Goal: Use online tool/utility: Utilize a website feature to perform a specific function

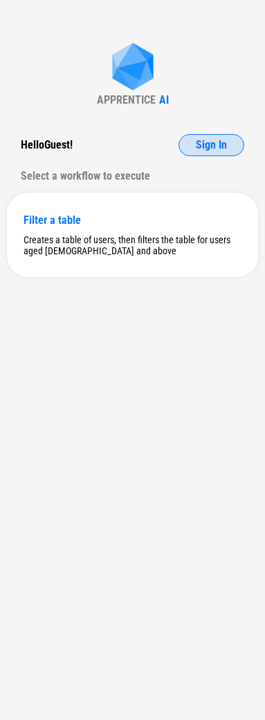
click at [213, 146] on span "Sign In" at bounding box center [211, 145] width 31 height 11
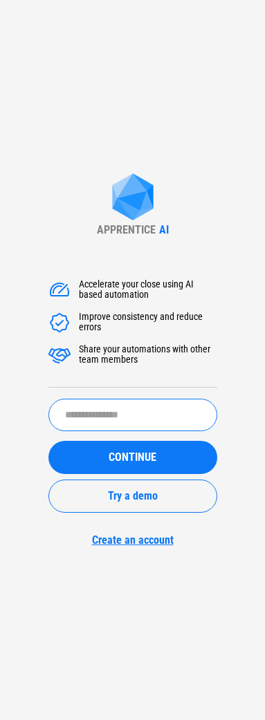
click at [124, 419] on input "text" at bounding box center [132, 415] width 169 height 32
type input "*"
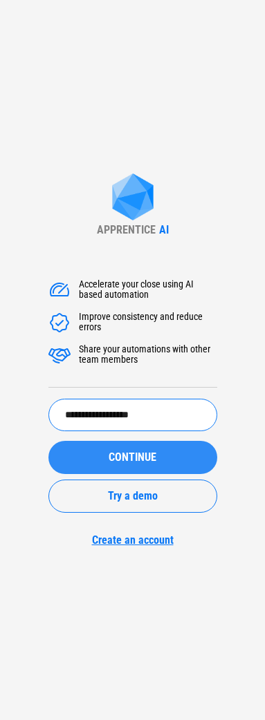
type input "**********"
click at [131, 457] on span "CONTINUE" at bounding box center [132, 457] width 48 height 11
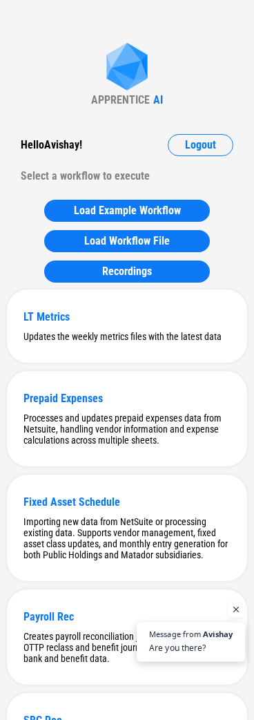
click at [215, 636] on span "Avishay" at bounding box center [218, 634] width 30 height 8
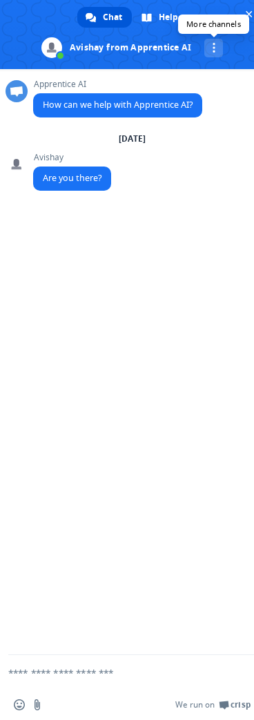
click at [209, 50] on link "More channels" at bounding box center [213, 48] width 19 height 19
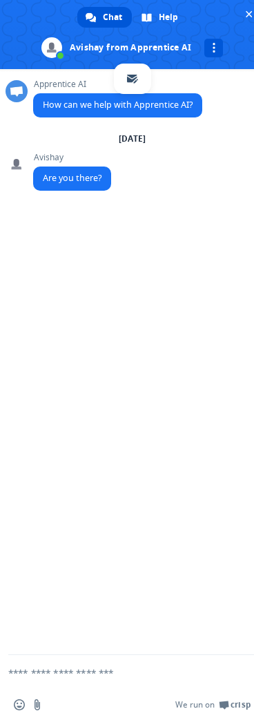
click at [209, 50] on link at bounding box center [213, 48] width 19 height 19
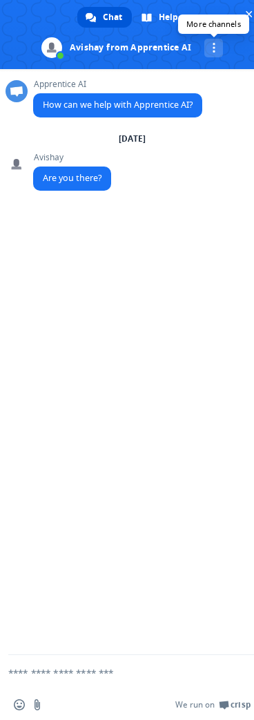
click at [209, 50] on link "More channels" at bounding box center [213, 48] width 19 height 19
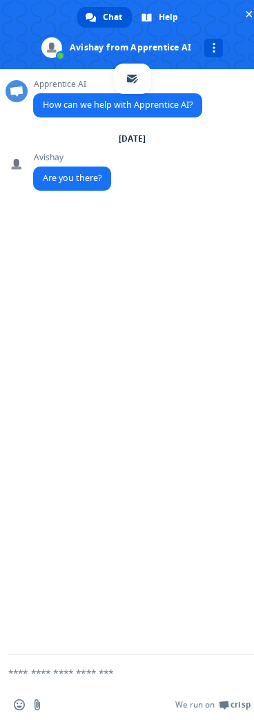
click at [214, 48] on span at bounding box center [214, 48] width 3 height 10
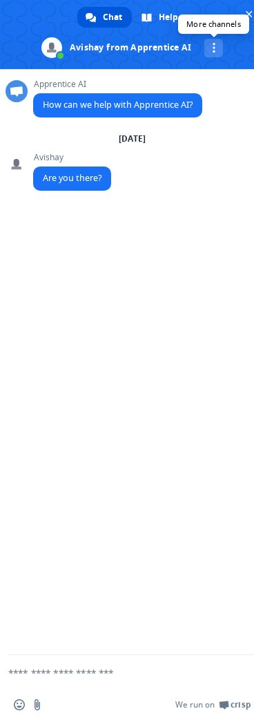
click at [214, 48] on span at bounding box center [214, 48] width 3 height 10
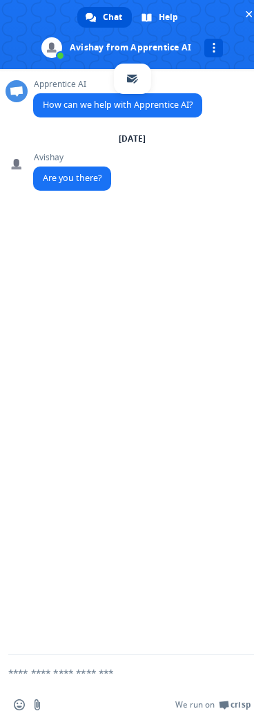
click at [214, 48] on span at bounding box center [214, 48] width 3 height 10
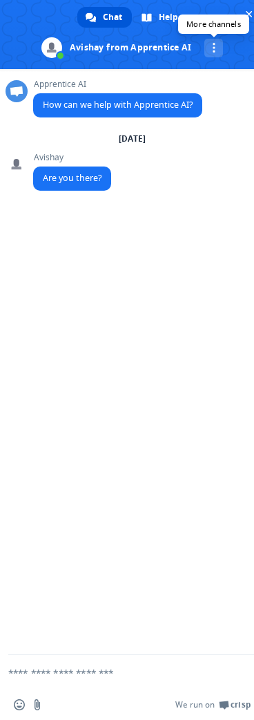
click at [207, 44] on link "More channels" at bounding box center [213, 48] width 19 height 19
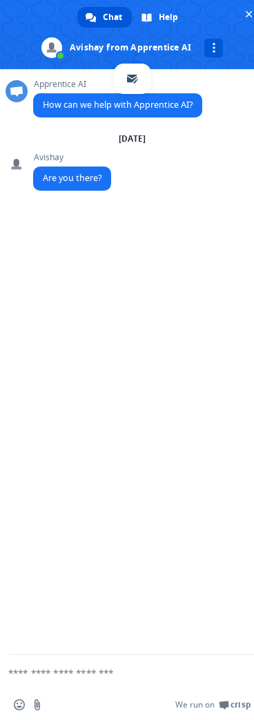
click at [214, 46] on span at bounding box center [214, 48] width 3 height 10
drag, startPoint x: 236, startPoint y: 44, endPoint x: 241, endPoint y: 30, distance: 14.6
click at [236, 44] on span at bounding box center [132, 34] width 265 height 69
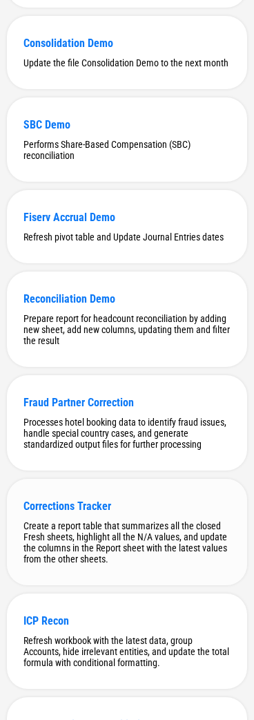
scroll to position [3247, 0]
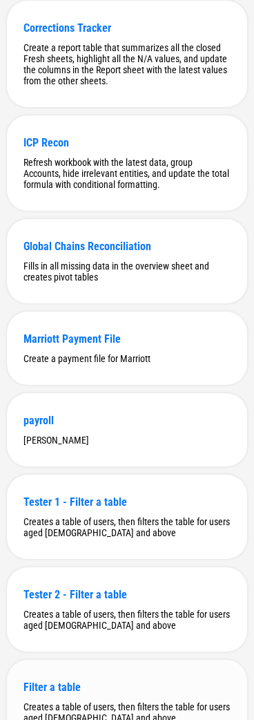
click at [92, 691] on div "Filter a table" at bounding box center [126, 687] width 207 height 13
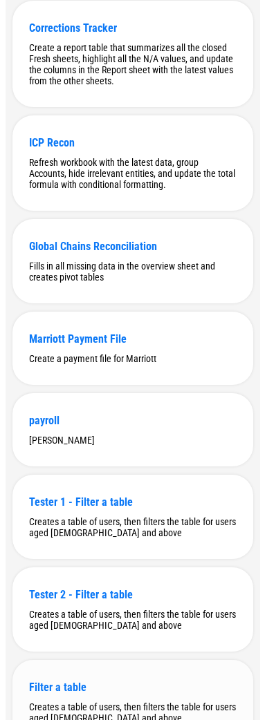
scroll to position [0, 0]
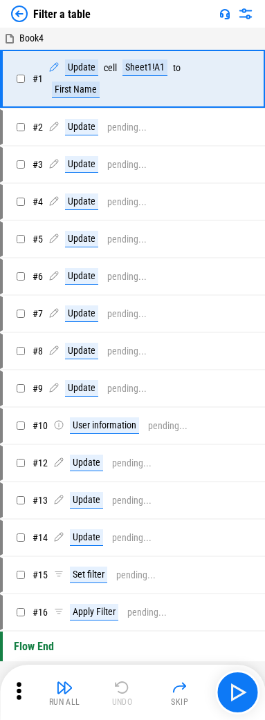
click at [227, 12] on img at bounding box center [224, 13] width 11 height 11
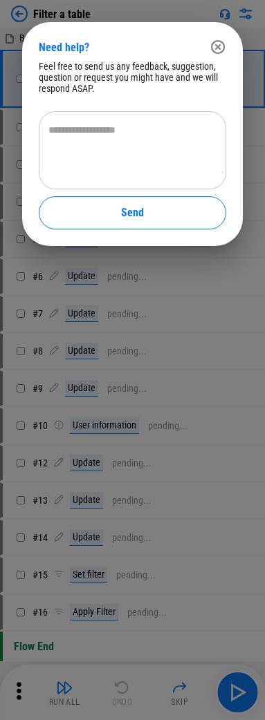
click at [218, 46] on icon "button" at bounding box center [218, 47] width 14 height 14
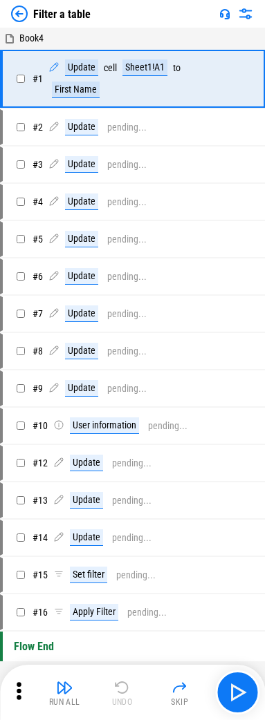
click at [229, 13] on img at bounding box center [224, 13] width 11 height 11
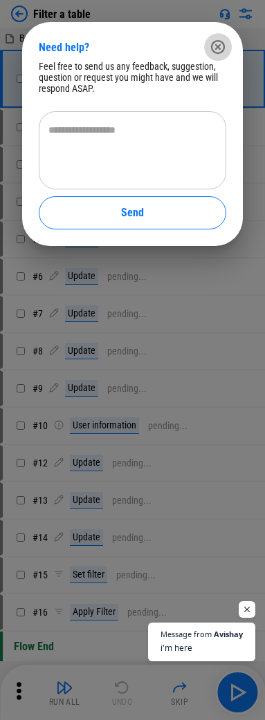
click at [220, 47] on icon "button" at bounding box center [217, 47] width 17 height 17
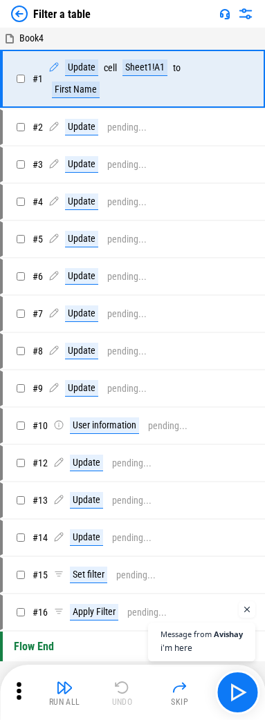
click at [228, 16] on img at bounding box center [224, 13] width 11 height 11
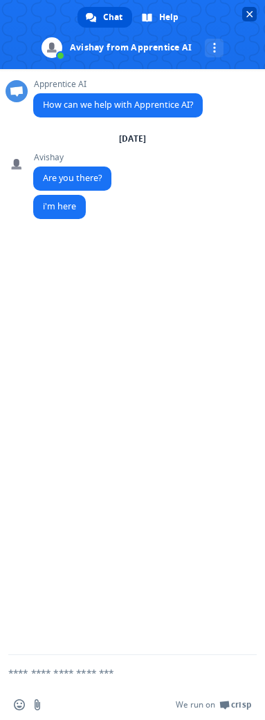
click at [254, 14] on span "Close chat" at bounding box center [249, 14] width 15 height 15
